Goal: Information Seeking & Learning: Learn about a topic

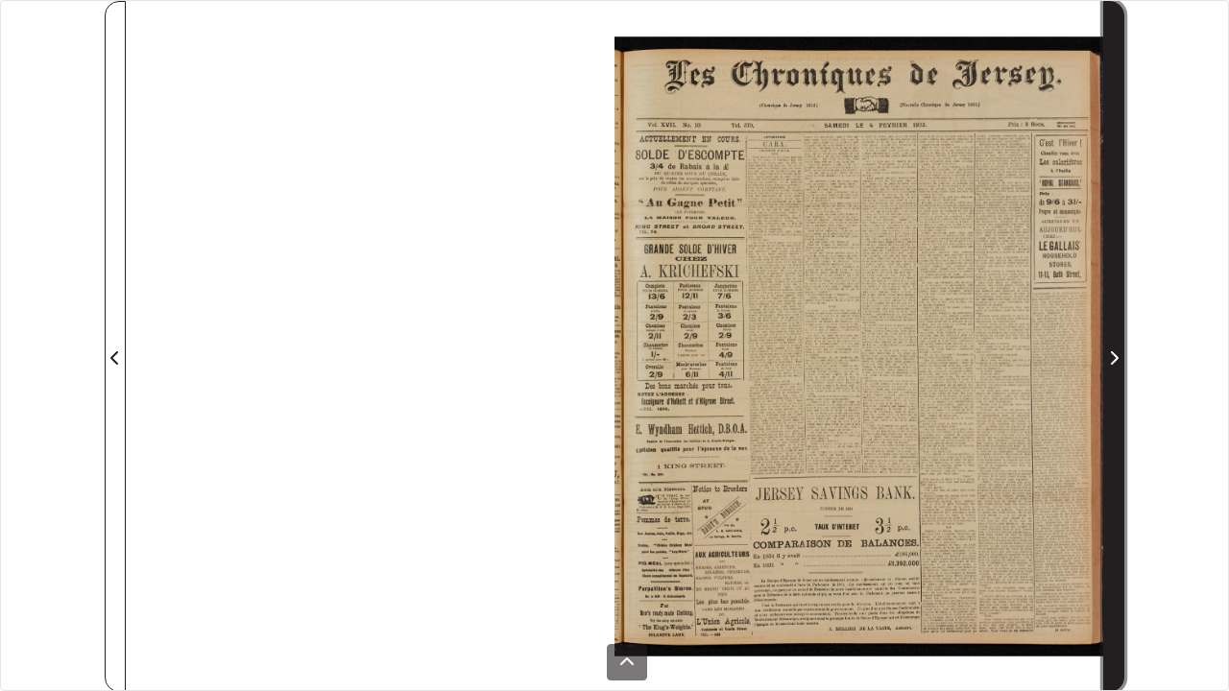
click at [1094, 378] on span "Next Page" at bounding box center [1113, 346] width 19 height 689
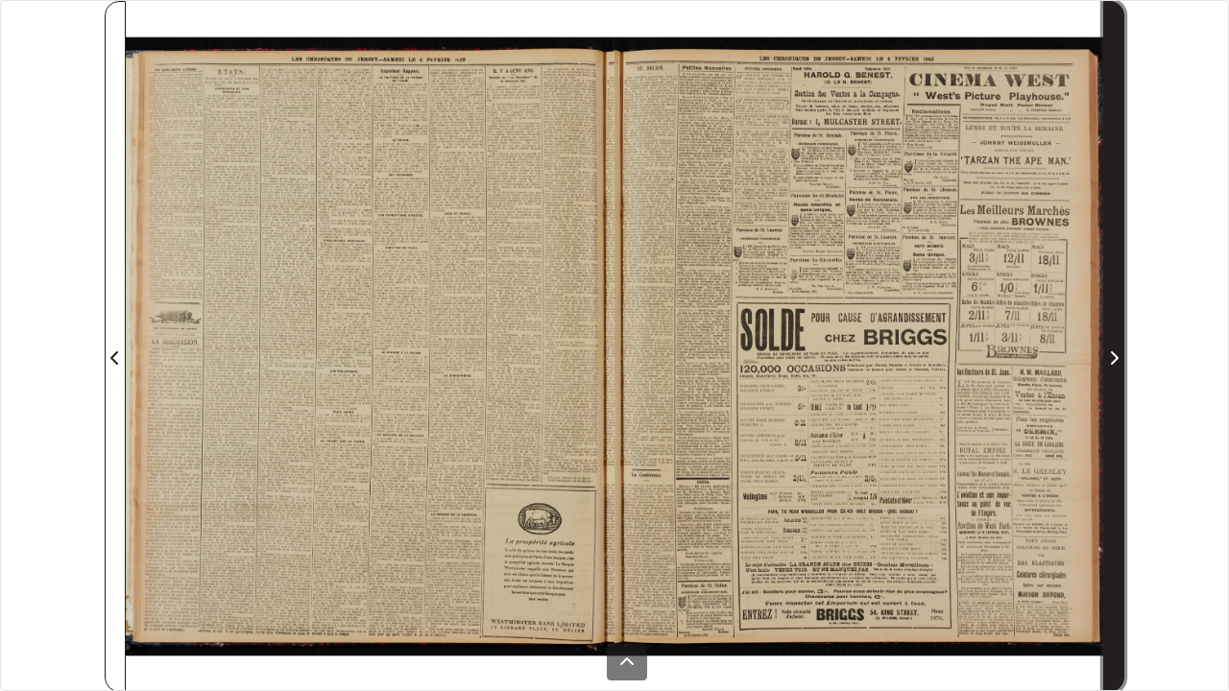
click at [1094, 441] on span "Next Page" at bounding box center [1113, 346] width 19 height 689
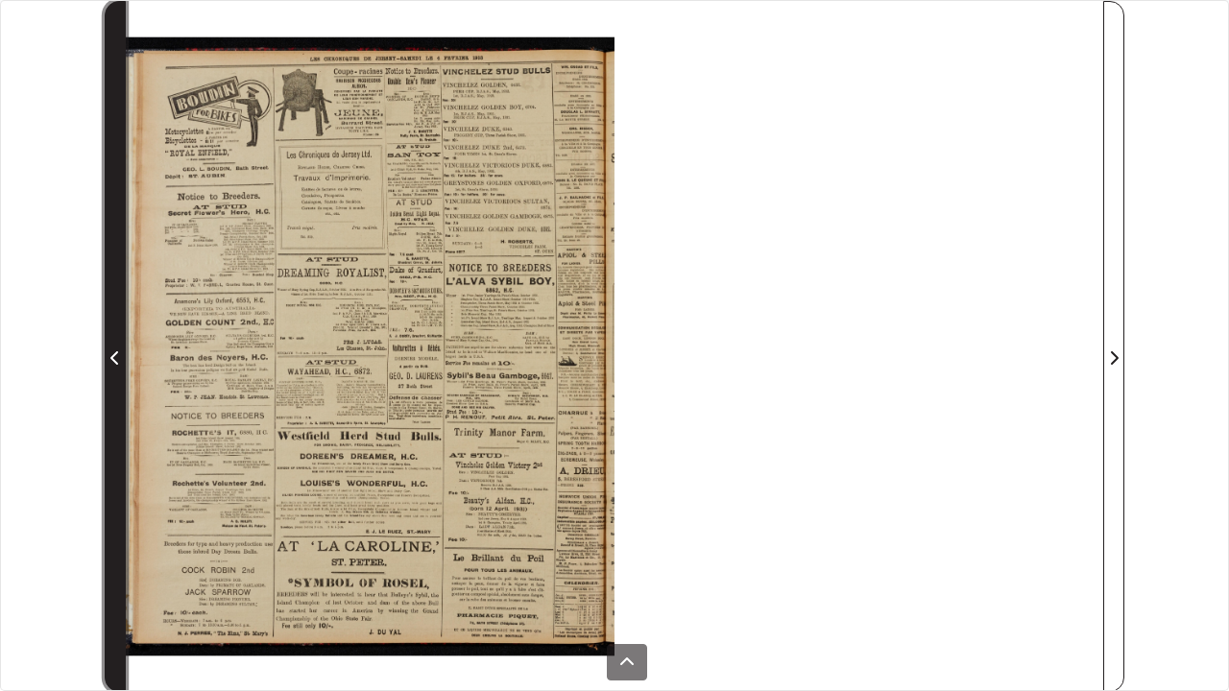
click at [112, 574] on span "Previous Page" at bounding box center [115, 346] width 19 height 689
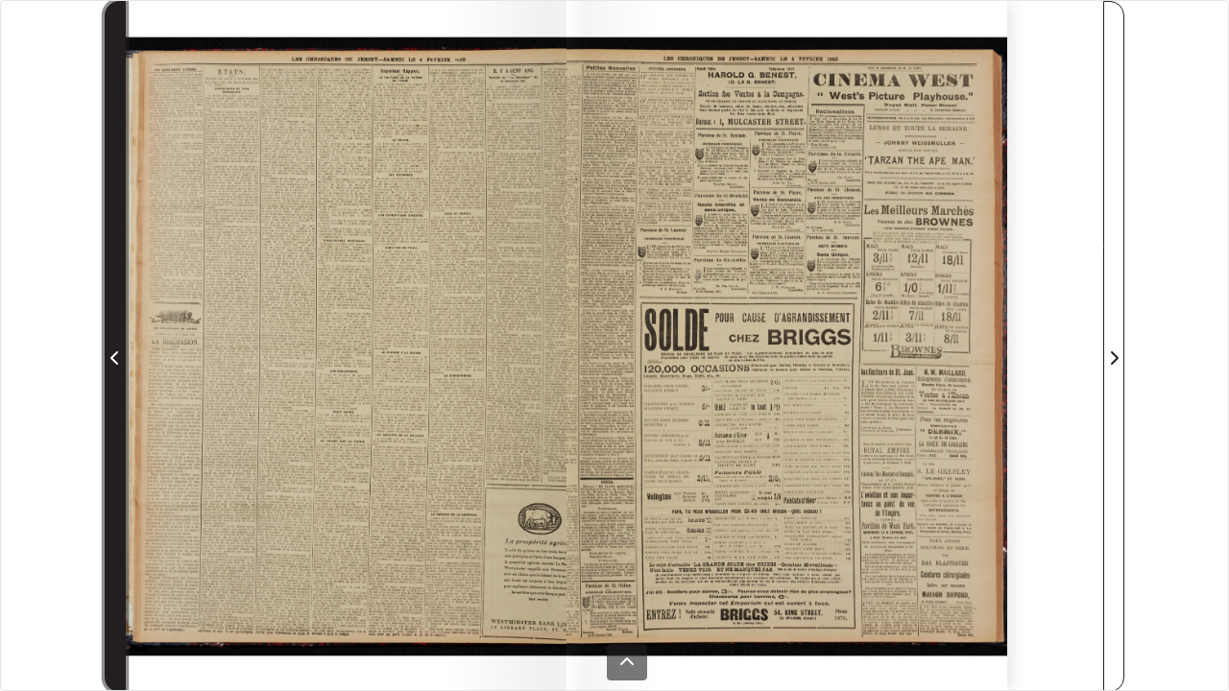
click at [116, 574] on span "Previous Page" at bounding box center [115, 346] width 19 height 689
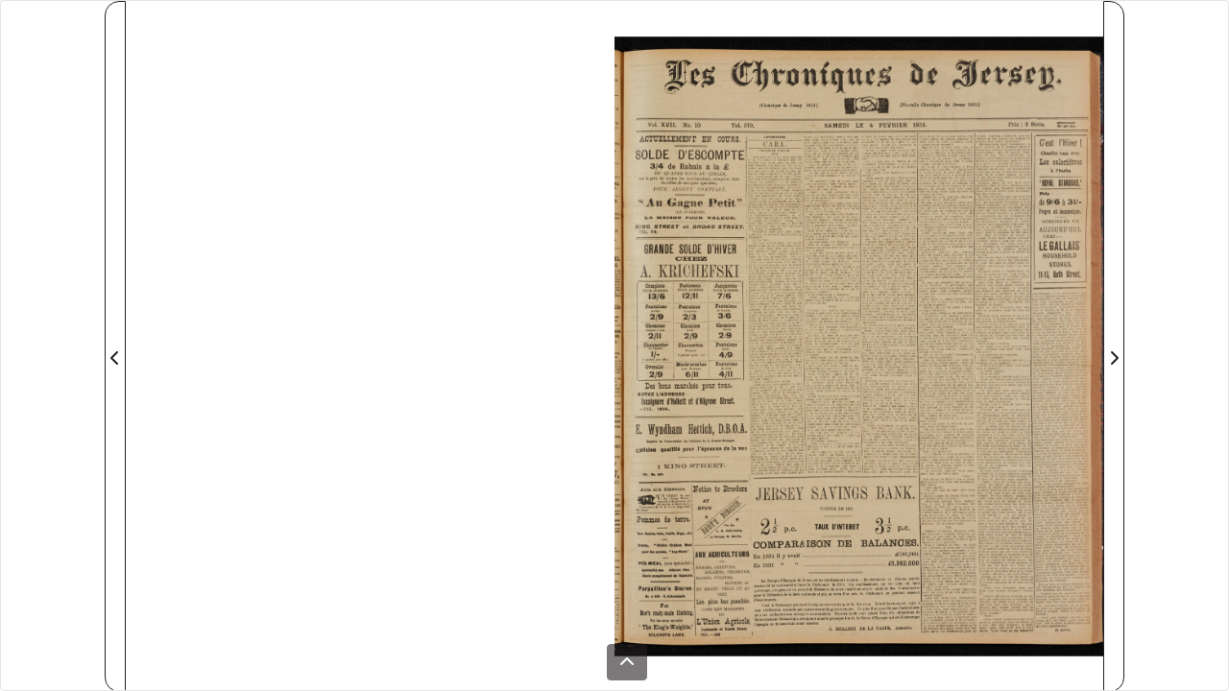
click at [948, 479] on div at bounding box center [858, 346] width 489 height 691
click at [929, 480] on div at bounding box center [858, 346] width 489 height 691
